Goal: Task Accomplishment & Management: Manage account settings

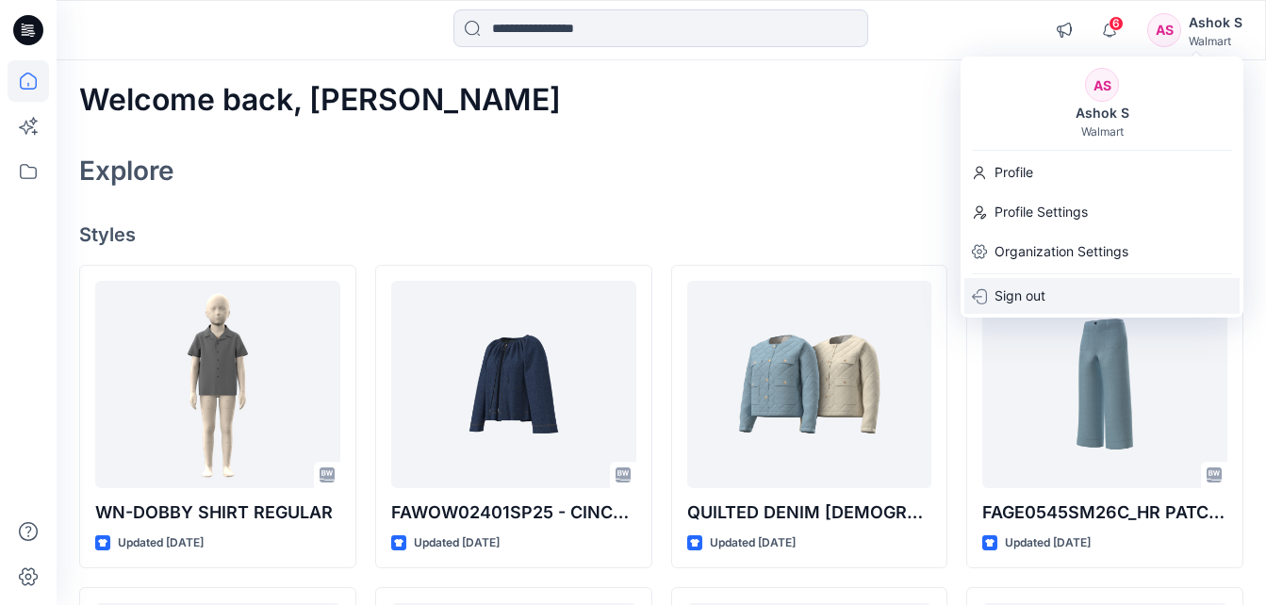
click at [1006, 302] on p "Sign out" at bounding box center [1020, 296] width 51 height 36
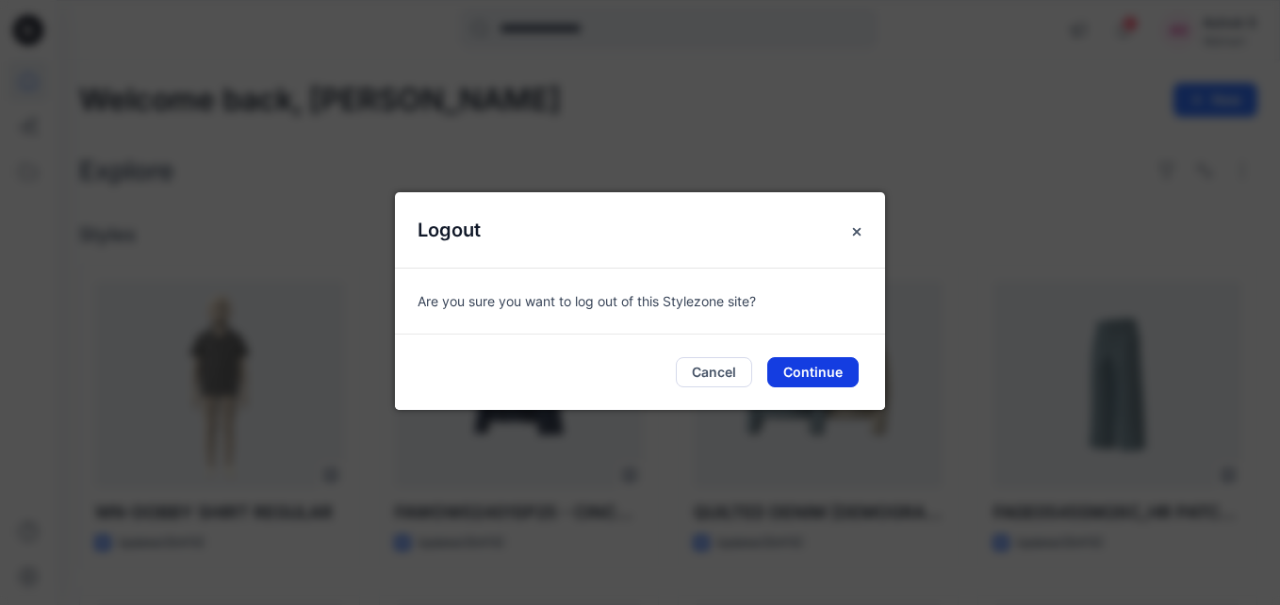
click at [804, 369] on button "Continue" at bounding box center [812, 372] width 91 height 30
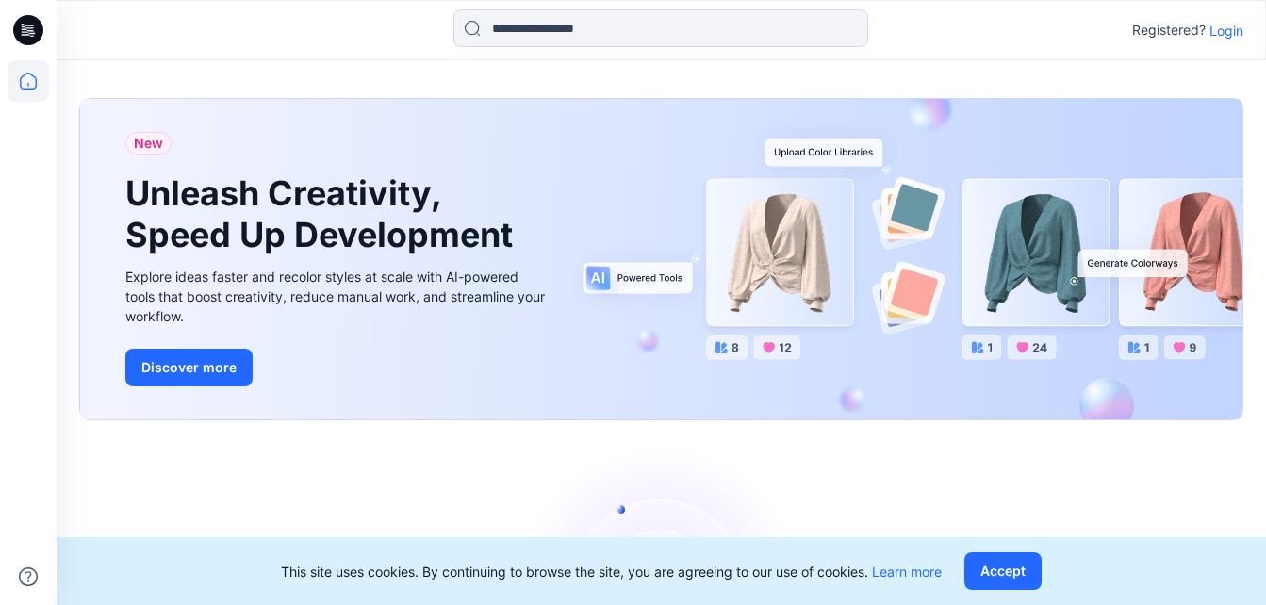
click at [1235, 26] on p "Login" at bounding box center [1226, 31] width 34 height 20
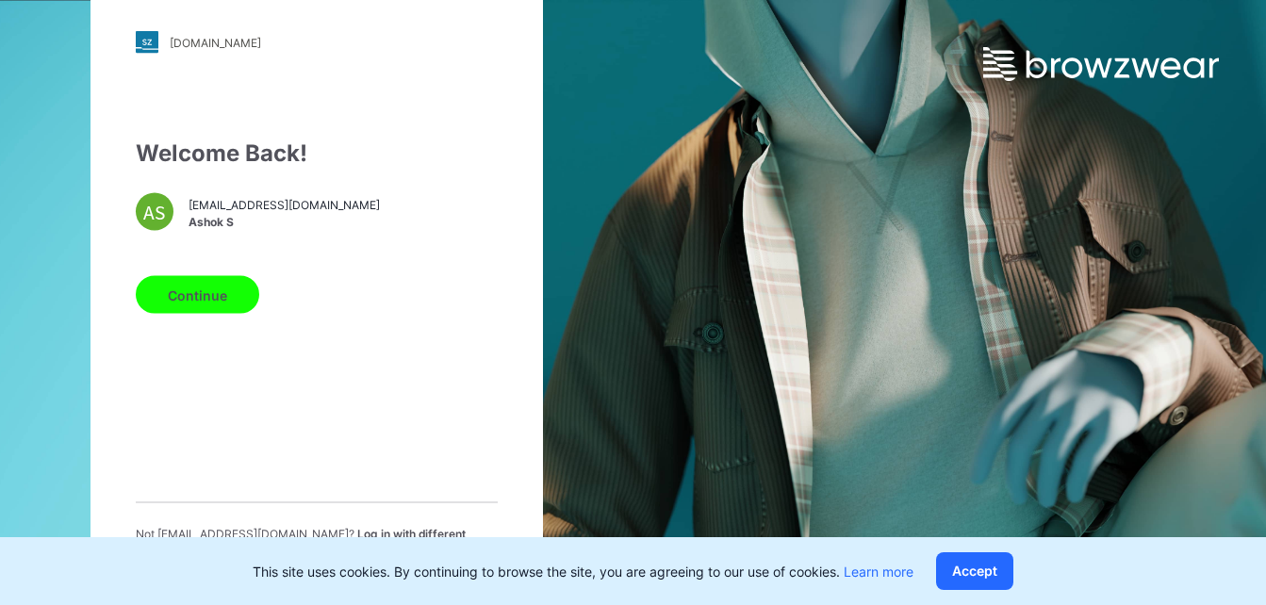
scroll to position [7, 0]
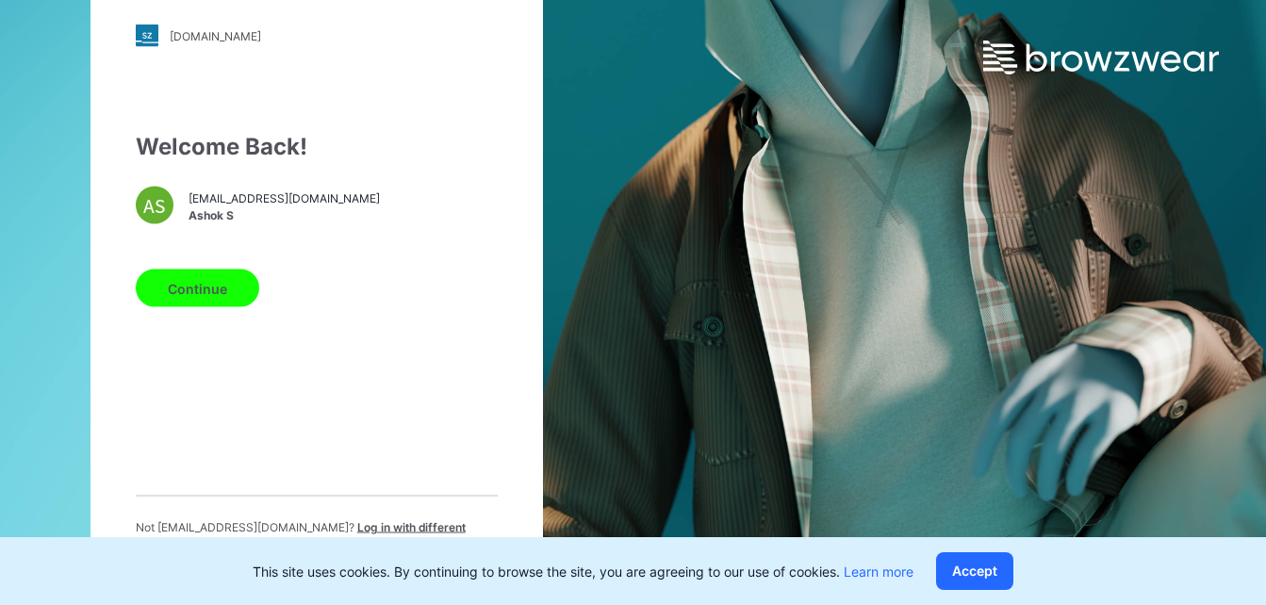
click at [406, 534] on span "Log in with different account" at bounding box center [301, 535] width 330 height 31
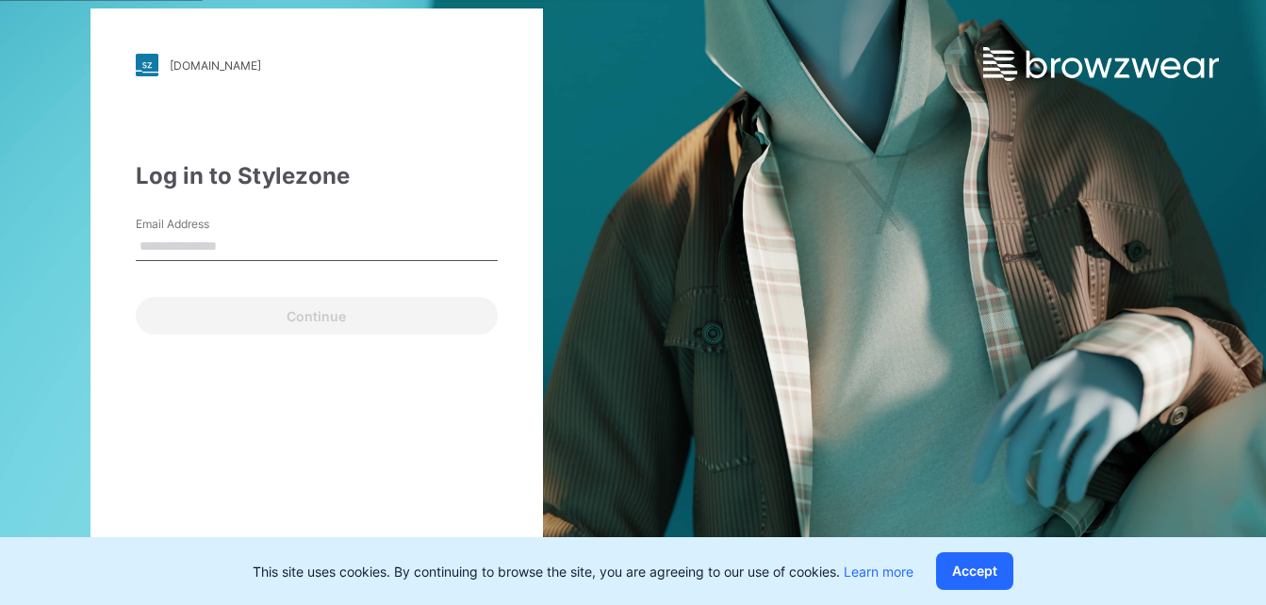
scroll to position [0, 0]
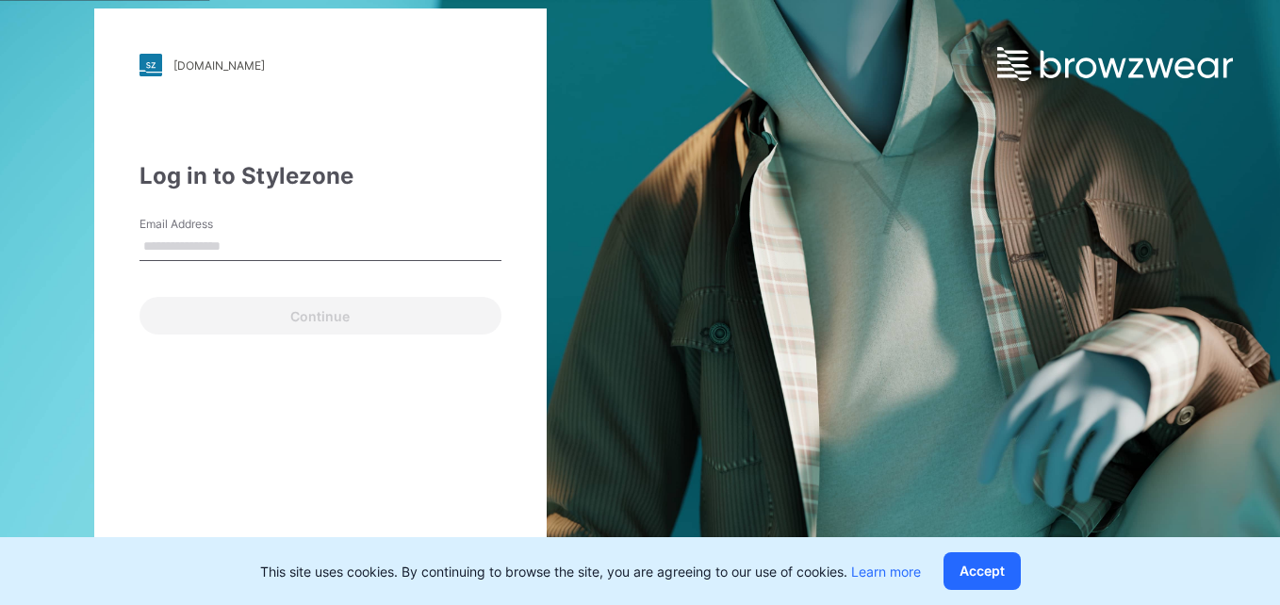
click at [272, 247] on input "Email Address" at bounding box center [321, 247] width 362 height 28
type input "**********"
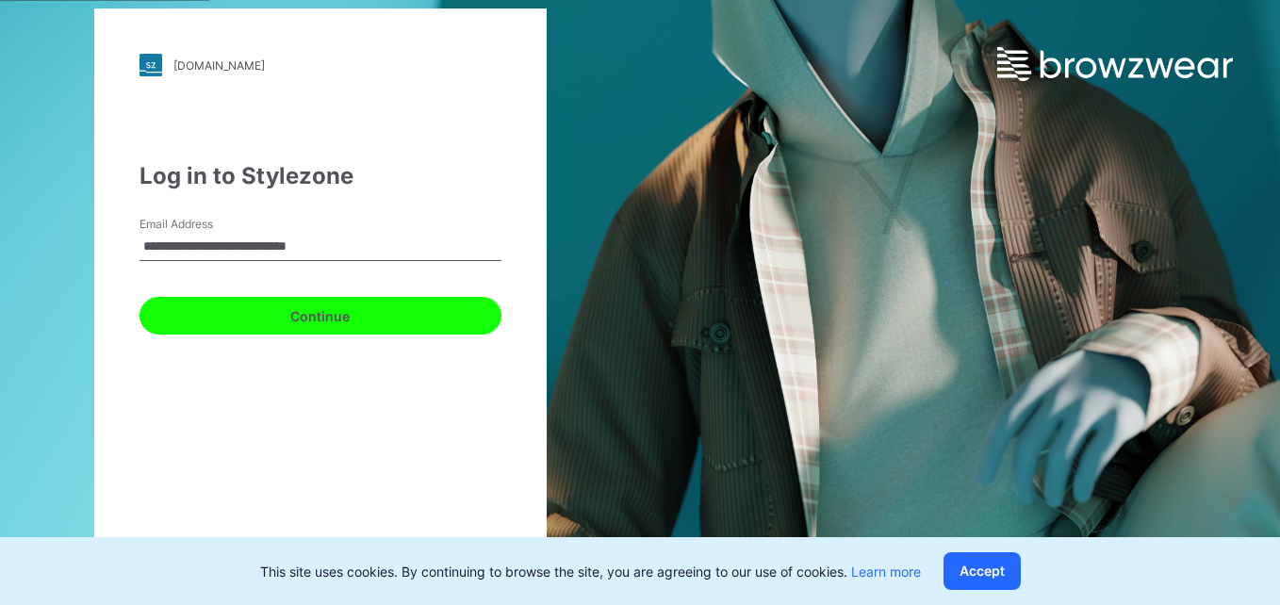
click at [280, 318] on button "Continue" at bounding box center [321, 316] width 362 height 38
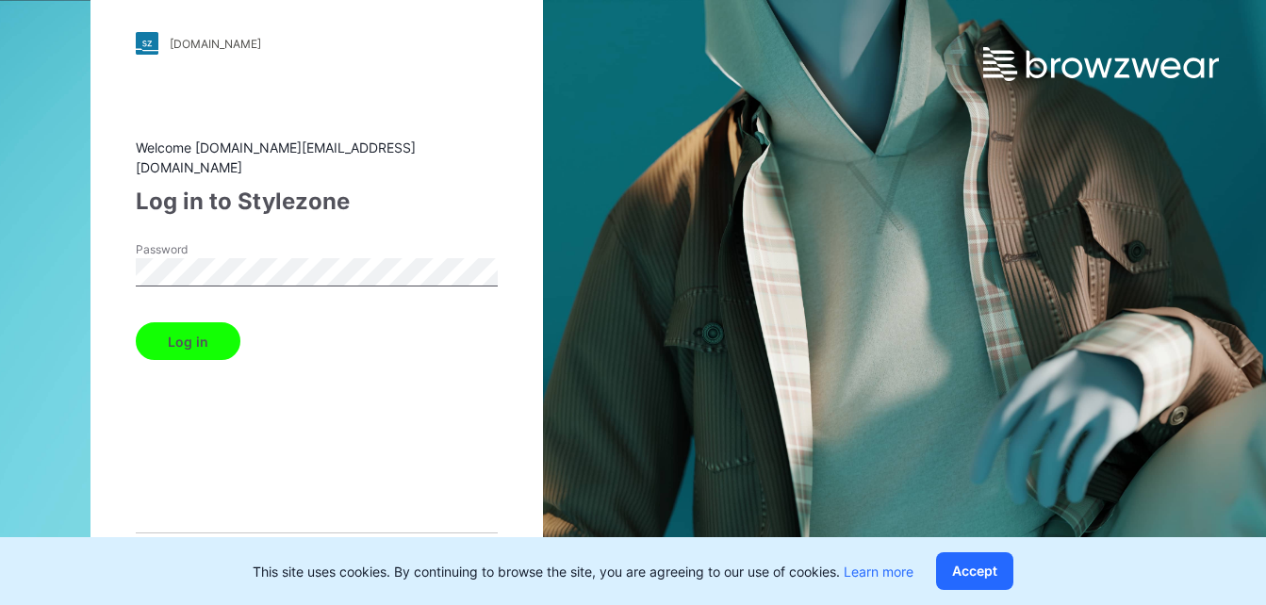
click at [117, 407] on div "walmart.stylezone.com Loading... Welcome gineesh.kg@gokaldasexports.com Log in …" at bounding box center [316, 303] width 452 height 632
click at [171, 323] on button "Log in" at bounding box center [188, 341] width 105 height 38
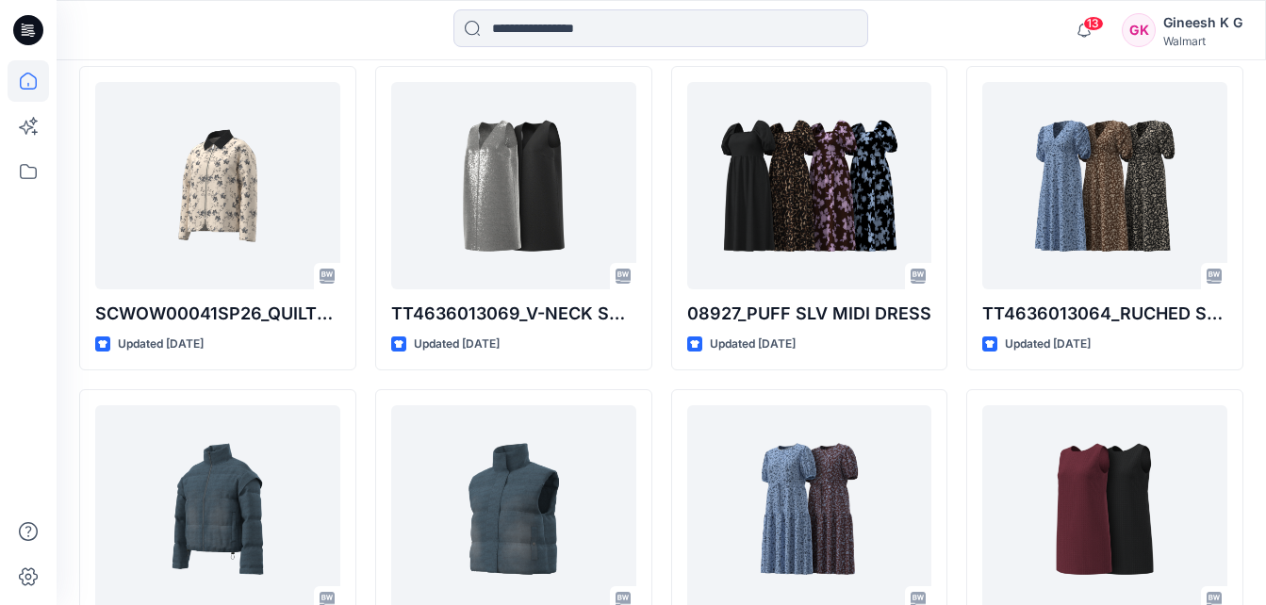
scroll to position [4393, 0]
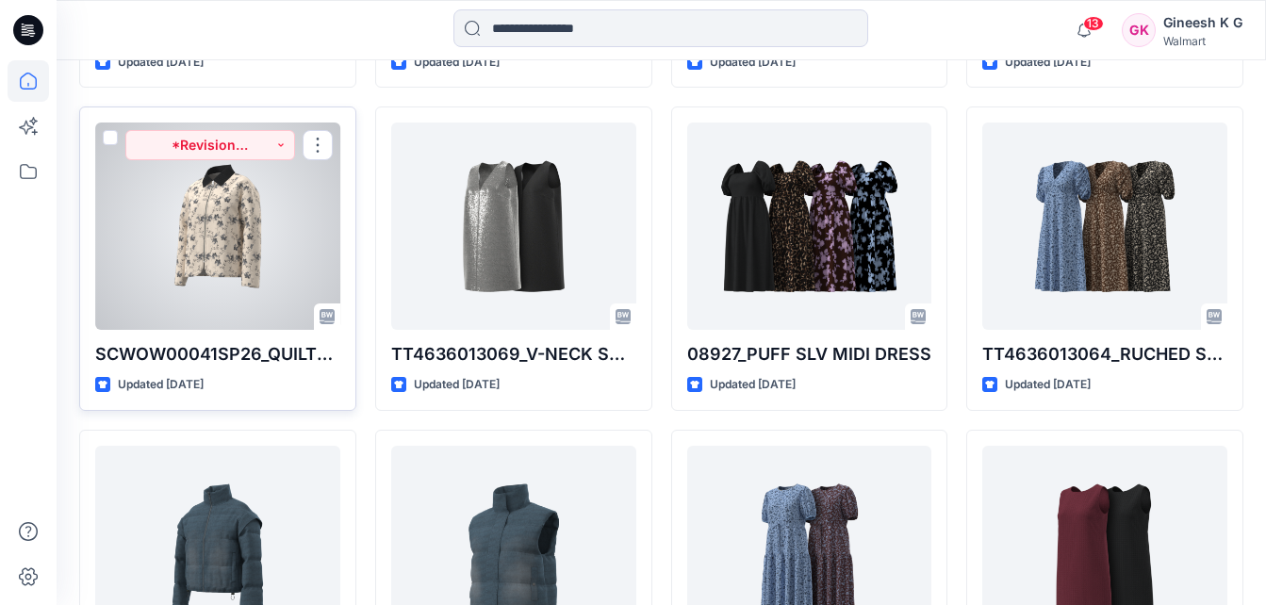
click at [163, 263] on div at bounding box center [217, 226] width 245 height 207
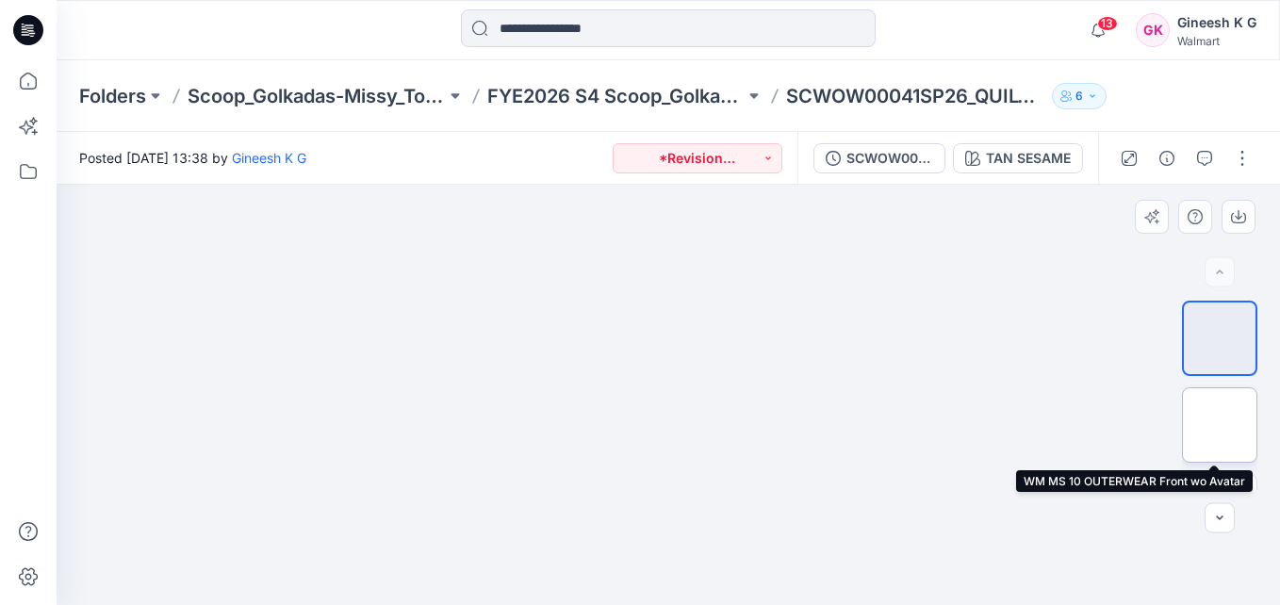
click at [1220, 425] on img at bounding box center [1220, 425] width 0 height 0
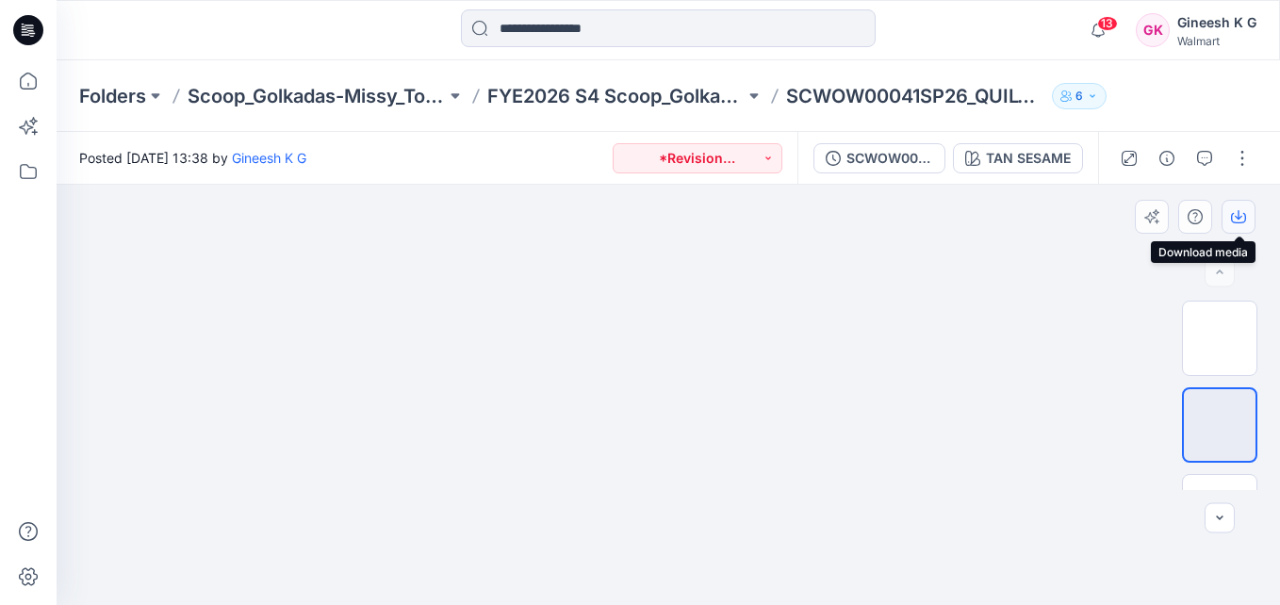
click at [1241, 216] on icon "button" at bounding box center [1238, 216] width 15 height 15
